Goal: Task Accomplishment & Management: Manage account settings

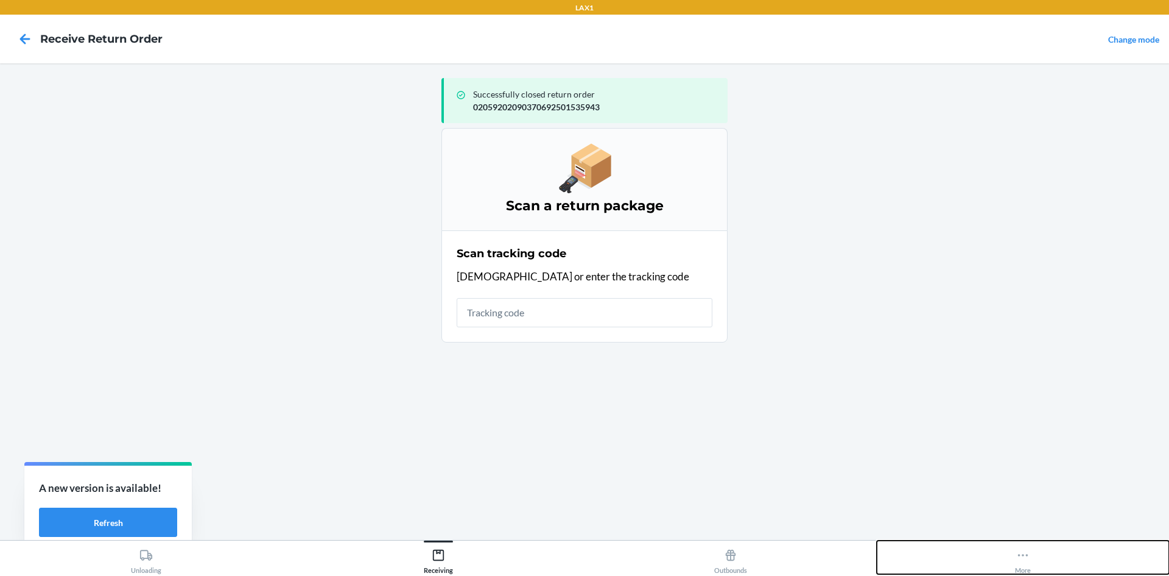
click at [1006, 554] on button "More" at bounding box center [1023, 556] width 292 height 33
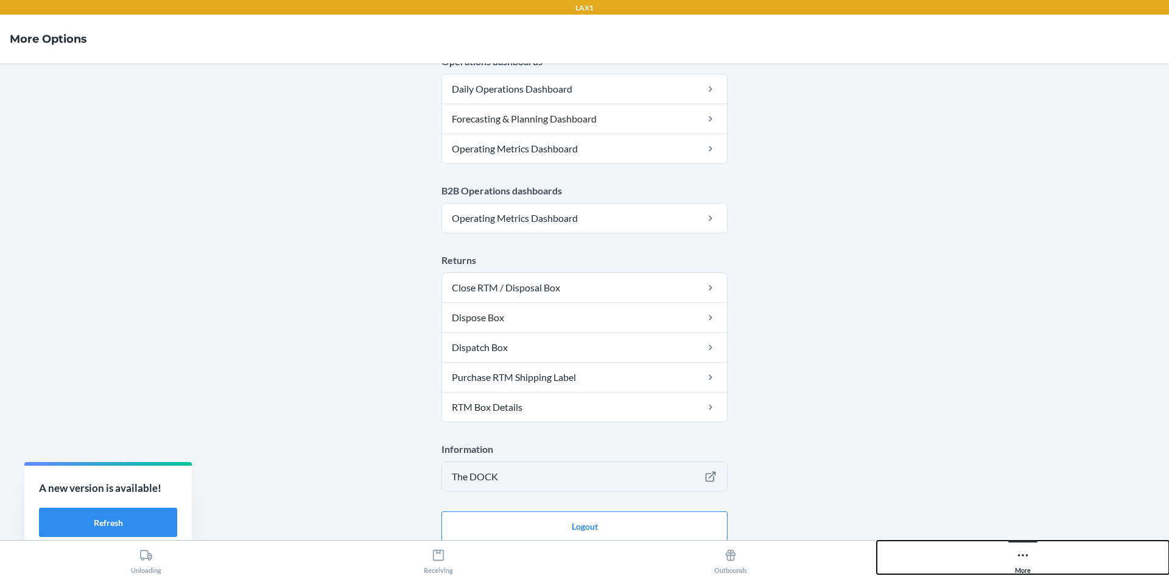
scroll to position [595, 0]
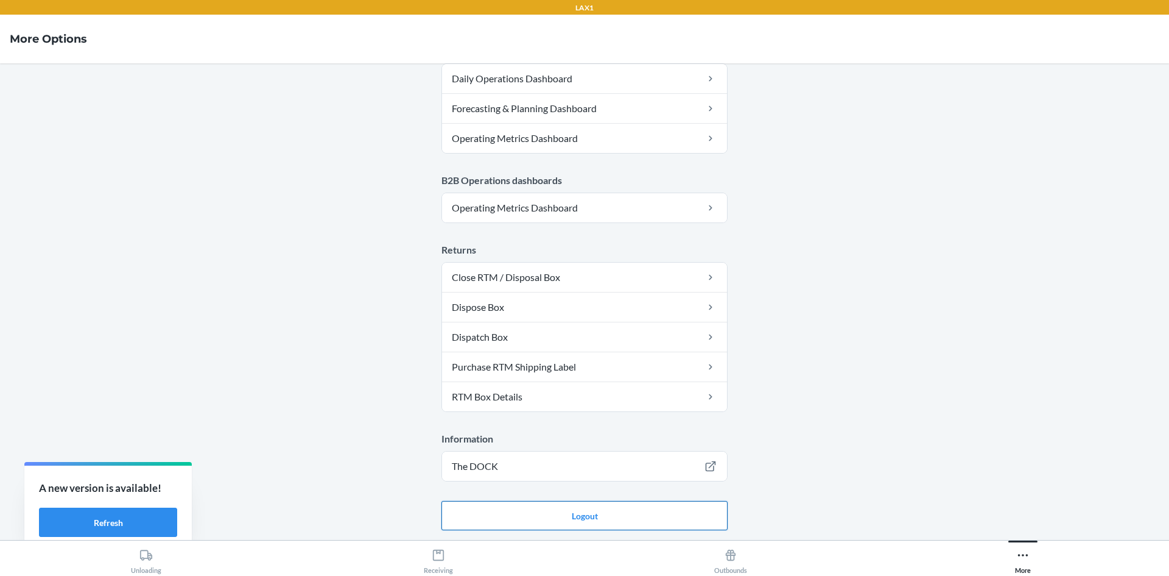
click at [587, 518] on button "Logout" at bounding box center [585, 515] width 286 height 29
